Goal: Navigation & Orientation: Go to known website

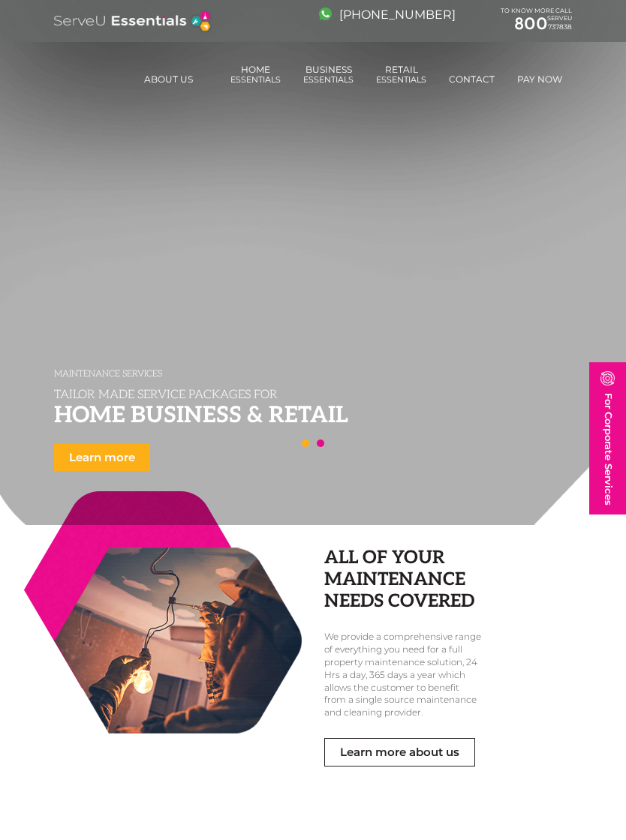
click at [549, 74] on link "Pay Now" at bounding box center [540, 80] width 50 height 26
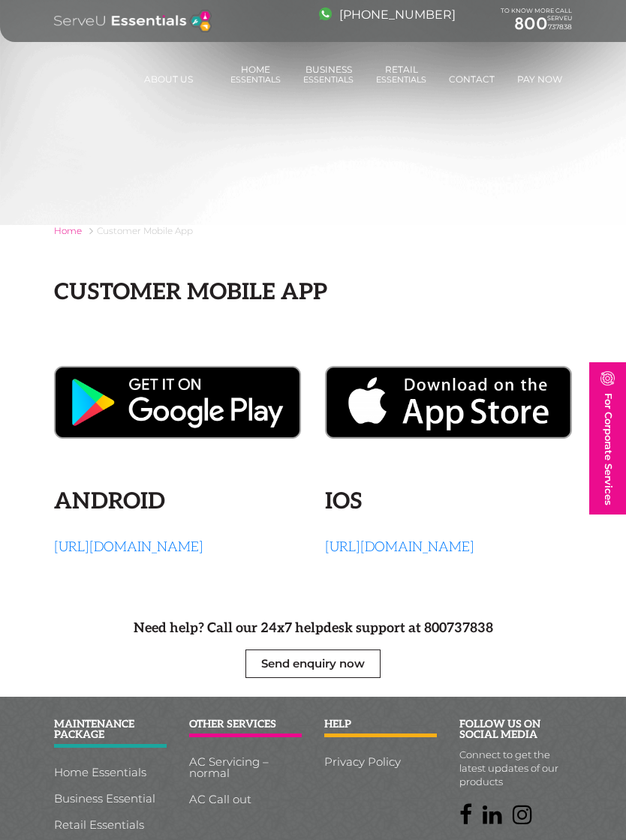
click at [520, 401] on img at bounding box center [448, 402] width 247 height 73
click at [447, 546] on link "https://apps.apple.com/ae/app/serveu-essentials/id1614884366" at bounding box center [399, 548] width 149 height 16
